Goal: Learn about a topic

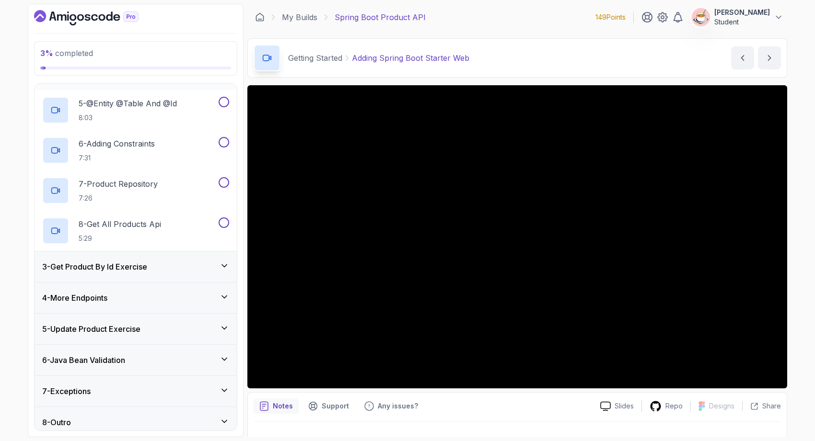
scroll to position [223, 0]
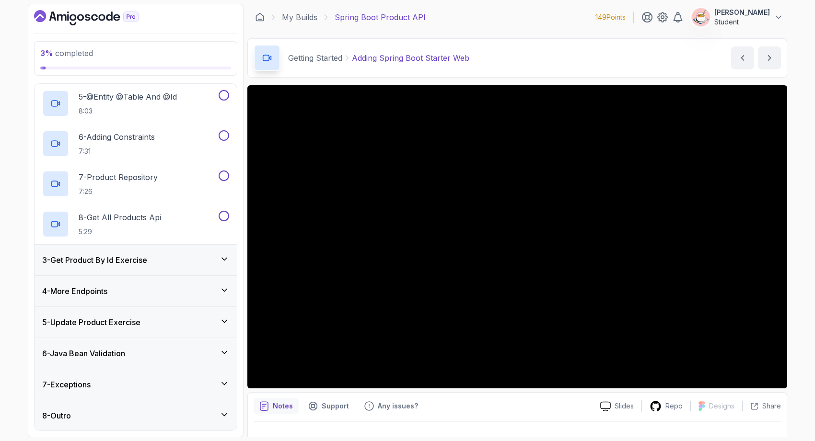
click at [165, 267] on div "3 - Get Product By Id Exercise" at bounding box center [136, 260] width 202 height 31
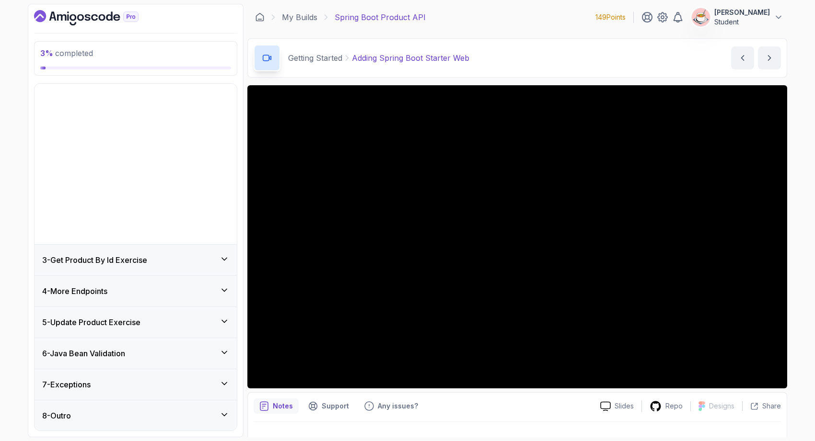
scroll to position [0, 0]
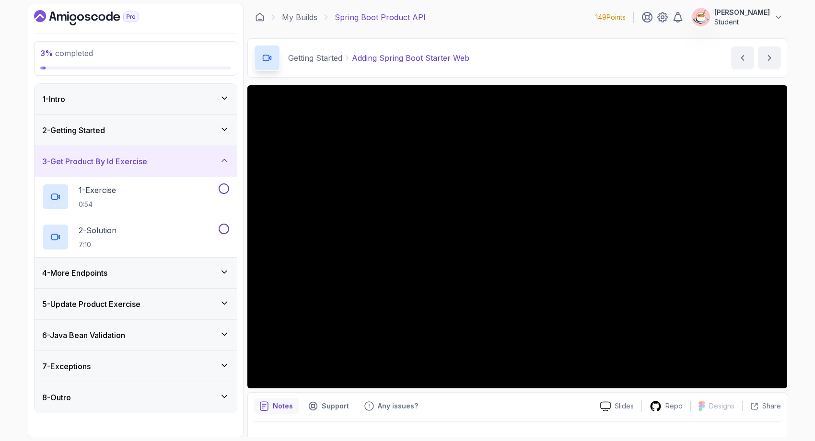
click at [163, 276] on div "4 - More Endpoints" at bounding box center [135, 273] width 187 height 12
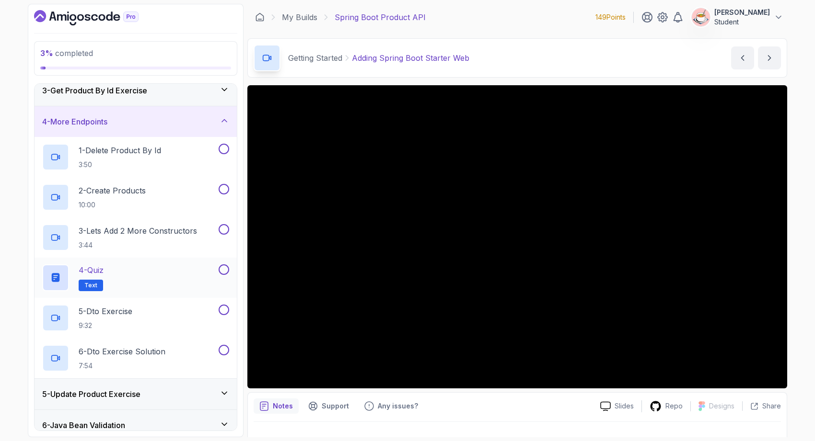
scroll to position [143, 0]
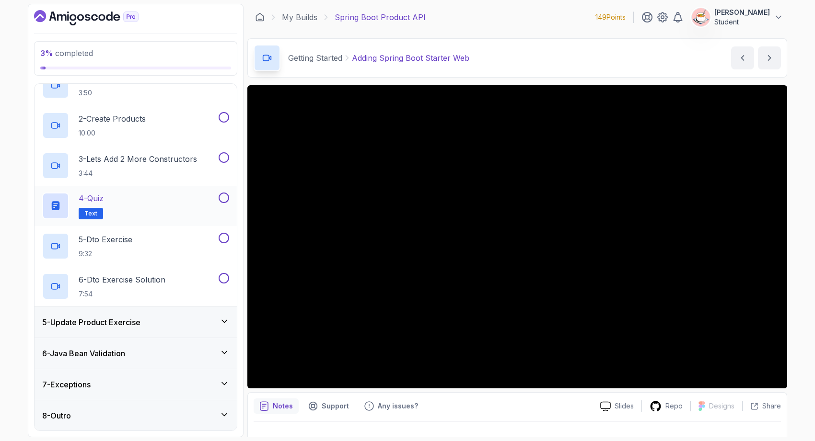
click at [182, 334] on div "5 - Update Product Exercise" at bounding box center [136, 322] width 202 height 31
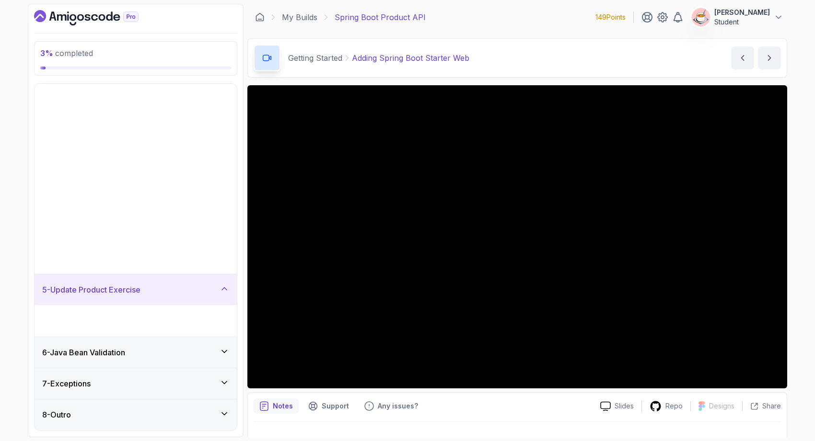
scroll to position [0, 0]
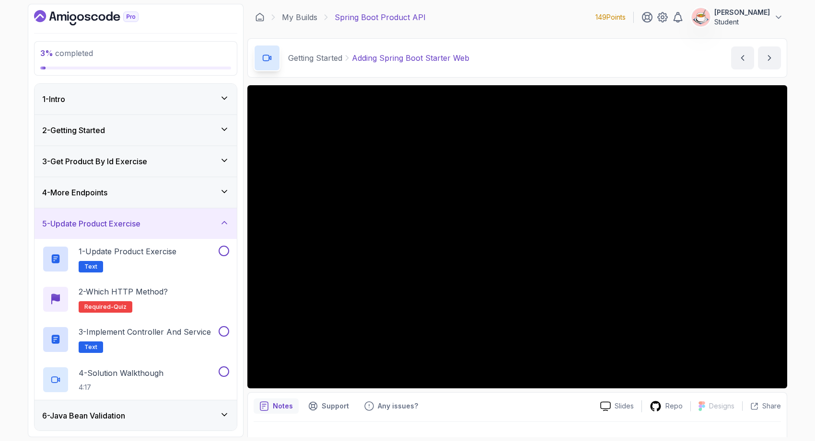
click at [186, 412] on div "6 - Java Bean Validation" at bounding box center [135, 416] width 187 height 12
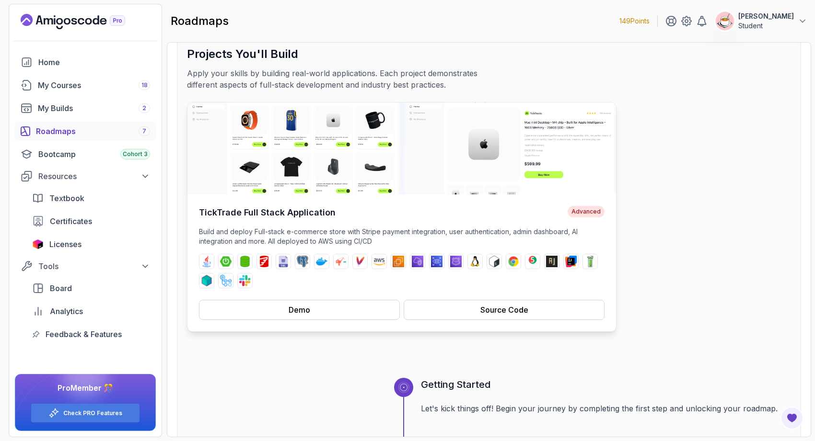
scroll to position [69, 0]
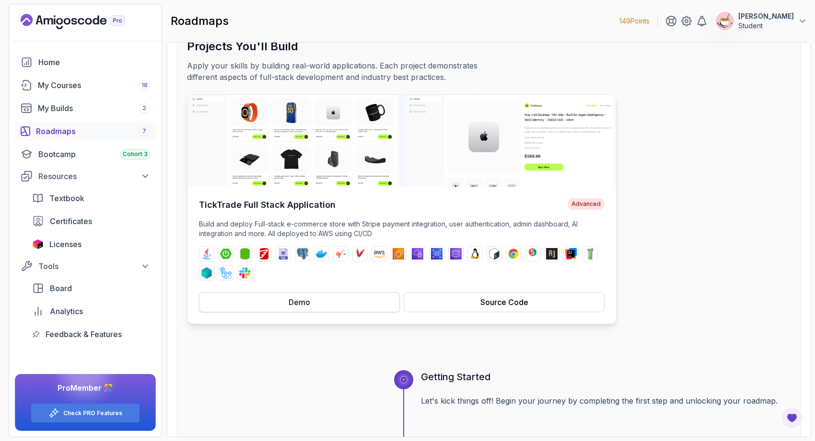
click at [299, 306] on div "Demo" at bounding box center [300, 303] width 22 height 12
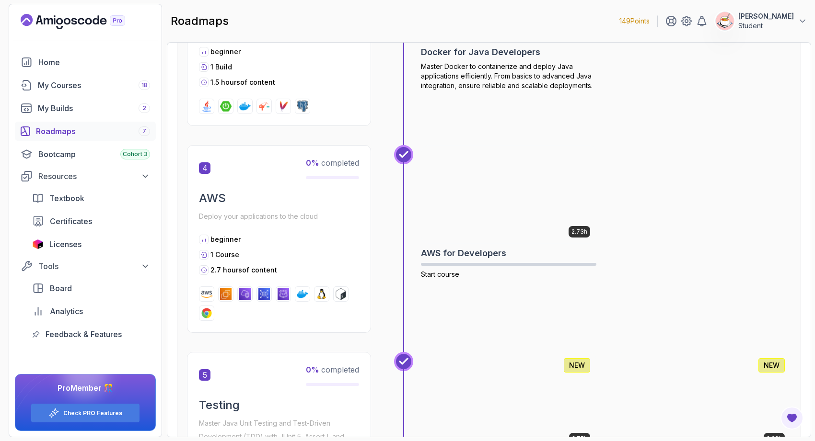
scroll to position [1001, 0]
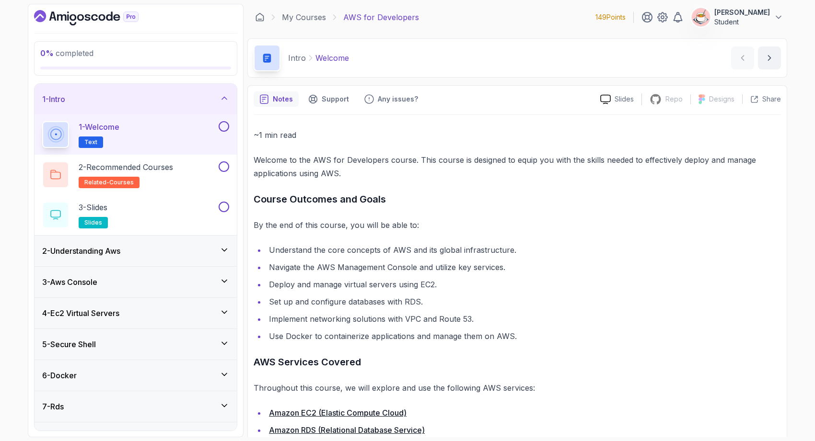
click at [200, 257] on div "2 - Understanding Aws" at bounding box center [136, 251] width 202 height 31
